Goal: Task Accomplishment & Management: Use online tool/utility

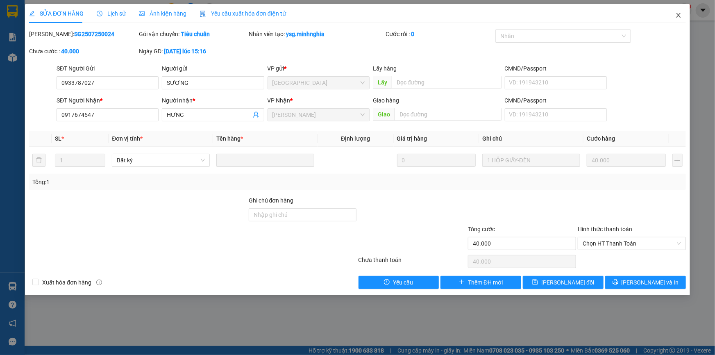
click at [681, 14] on icon "close" at bounding box center [679, 15] width 5 height 5
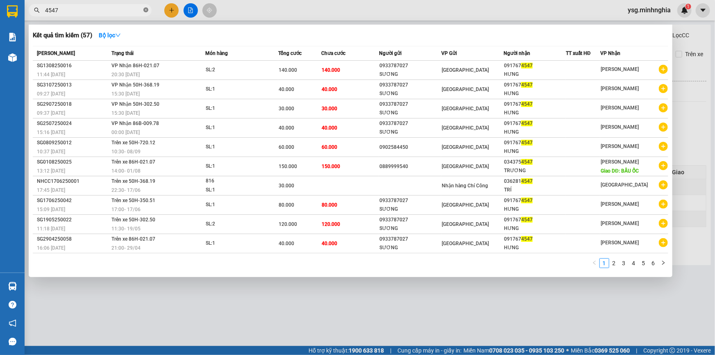
click at [147, 9] on icon "close-circle" at bounding box center [146, 9] width 5 height 5
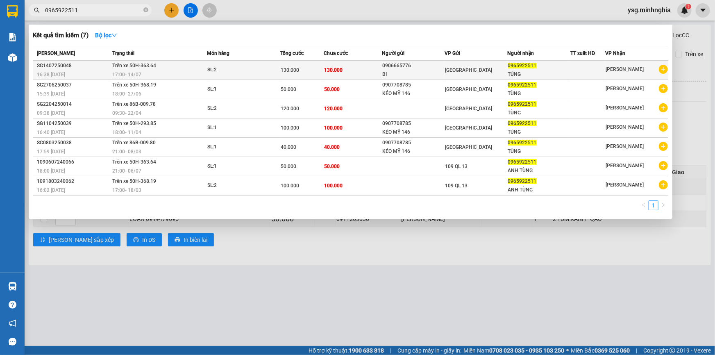
type input "0965922511"
click at [235, 72] on div "SL: 2" at bounding box center [238, 70] width 62 height 9
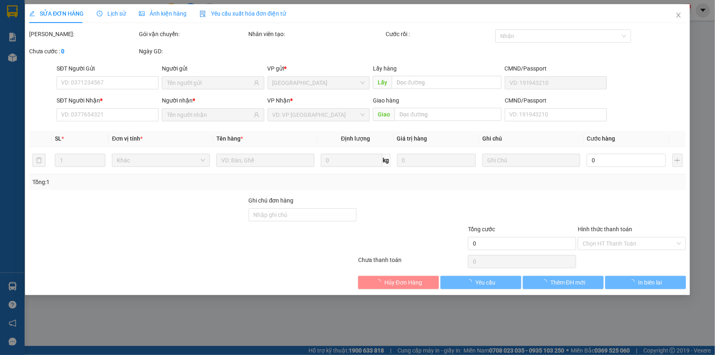
type input "0906665776"
type input "0965922511"
type input "130.000"
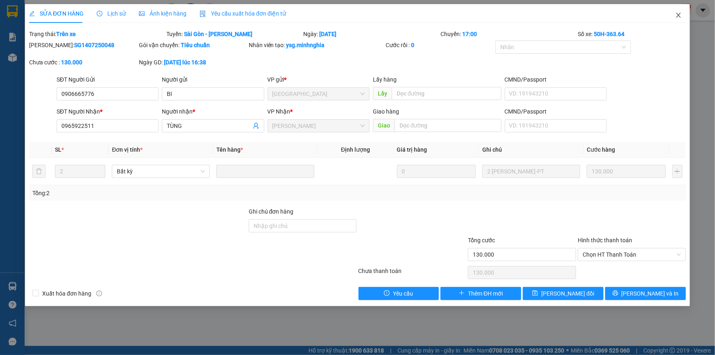
click at [678, 13] on icon "close" at bounding box center [679, 15] width 7 height 7
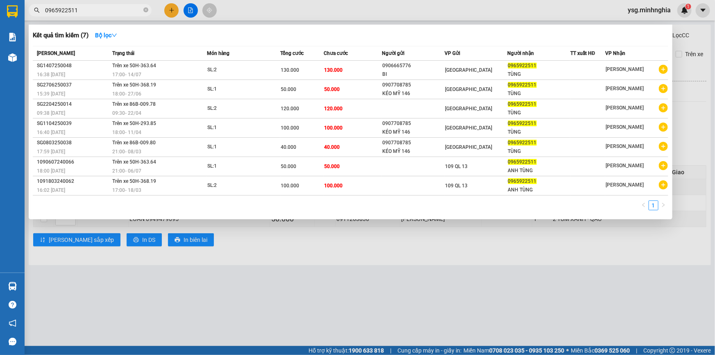
click at [105, 7] on input "0965922511" at bounding box center [93, 10] width 97 height 9
